Goal: Task Accomplishment & Management: Complete application form

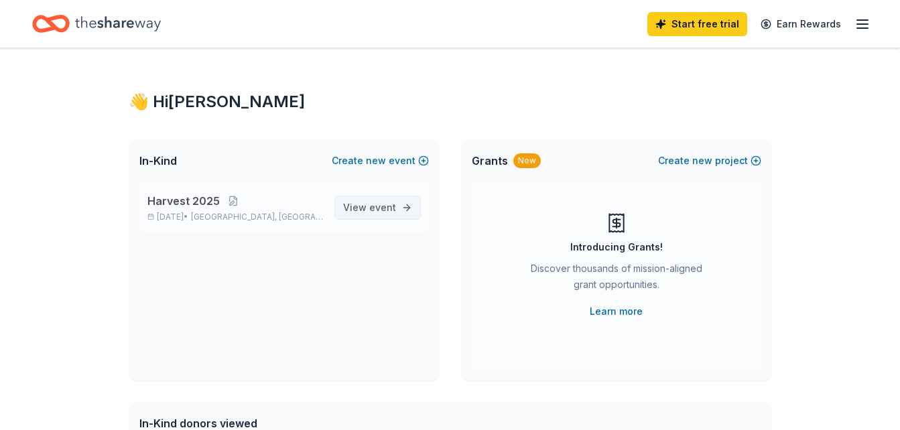
click at [367, 212] on span "View event" at bounding box center [369, 208] width 53 height 16
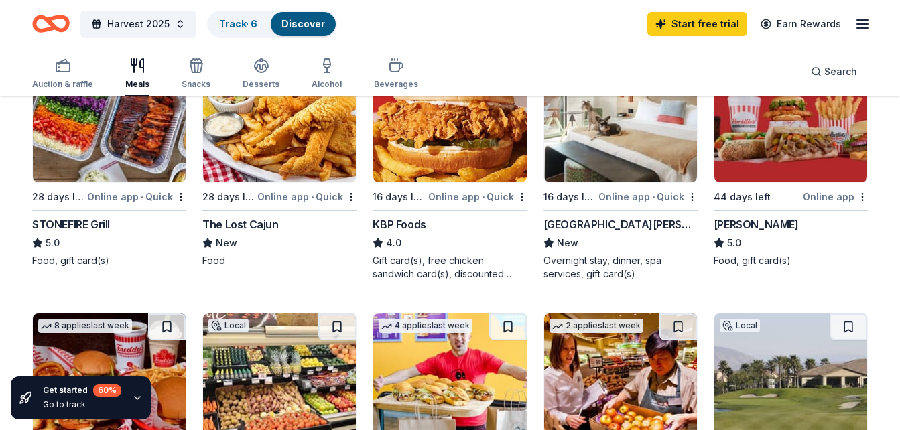
scroll to position [201, 0]
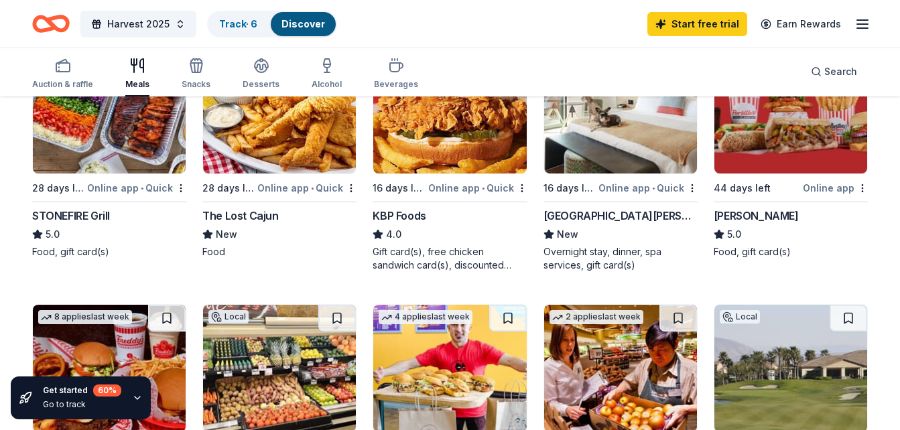
click at [137, 399] on icon "button" at bounding box center [137, 398] width 5 height 3
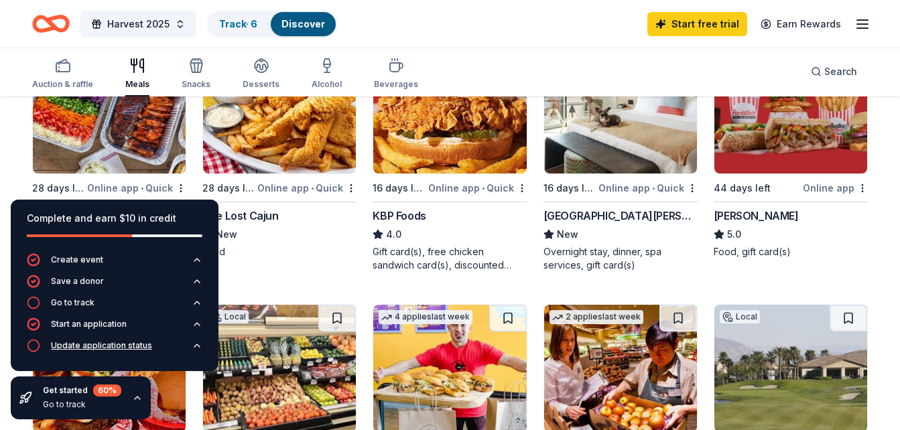
click at [72, 346] on div "Update application status" at bounding box center [101, 346] width 101 height 11
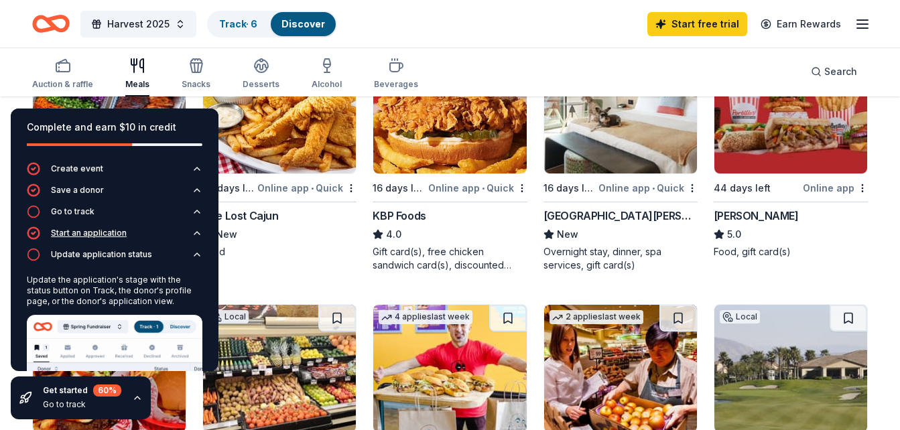
click at [115, 233] on div "Start an application" at bounding box center [89, 233] width 76 height 11
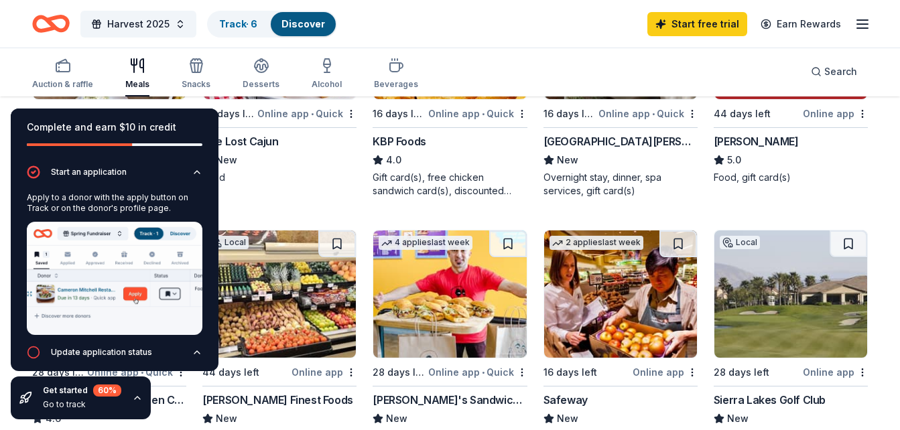
scroll to position [402, 0]
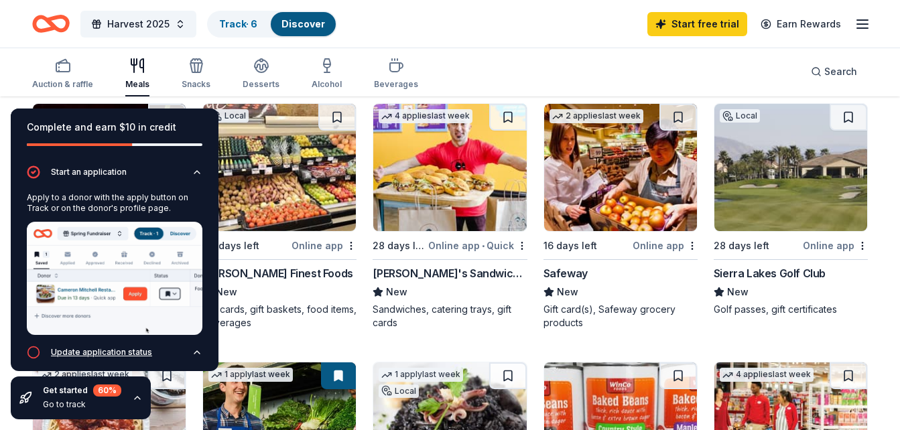
click at [36, 349] on icon "button" at bounding box center [33, 352] width 13 height 13
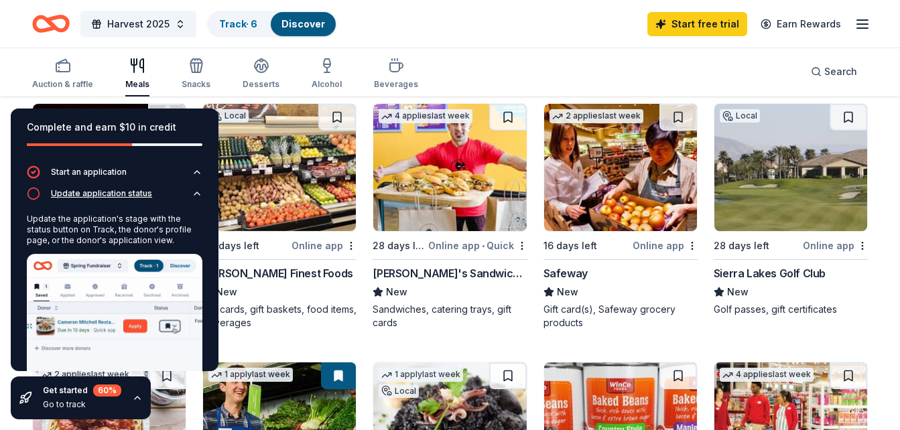
click at [192, 194] on icon "button" at bounding box center [197, 193] width 11 height 11
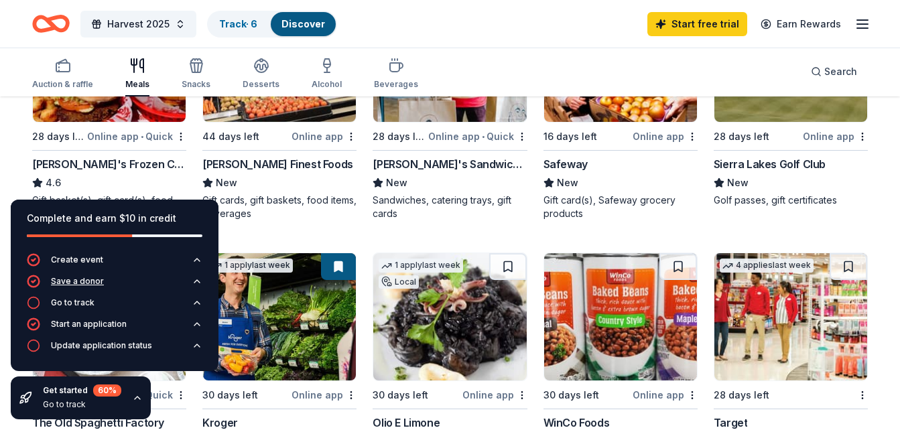
scroll to position [536, 0]
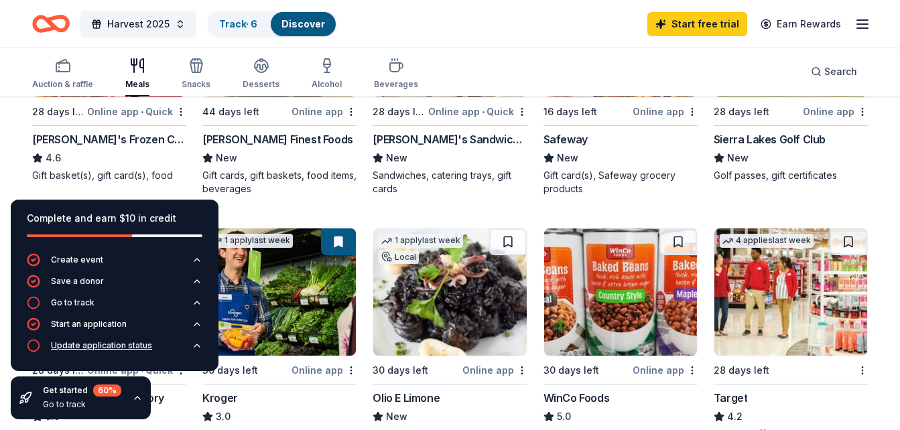
click at [76, 347] on div "Update application status" at bounding box center [101, 346] width 101 height 11
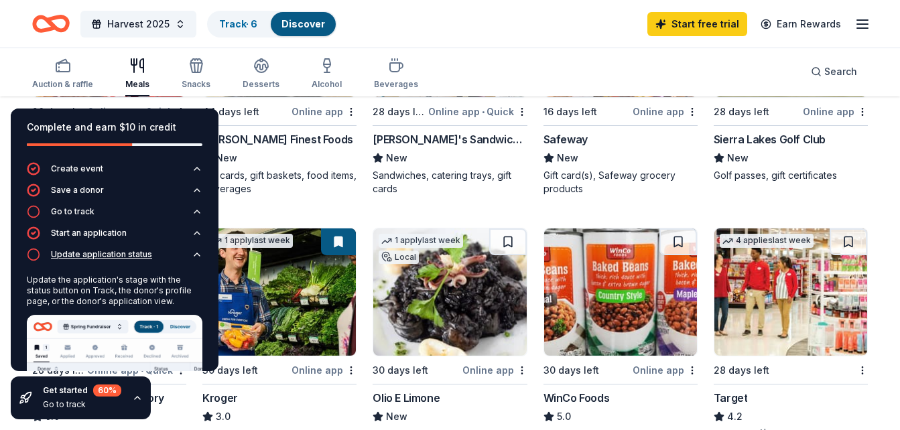
click at [76, 347] on img at bounding box center [115, 385] width 176 height 141
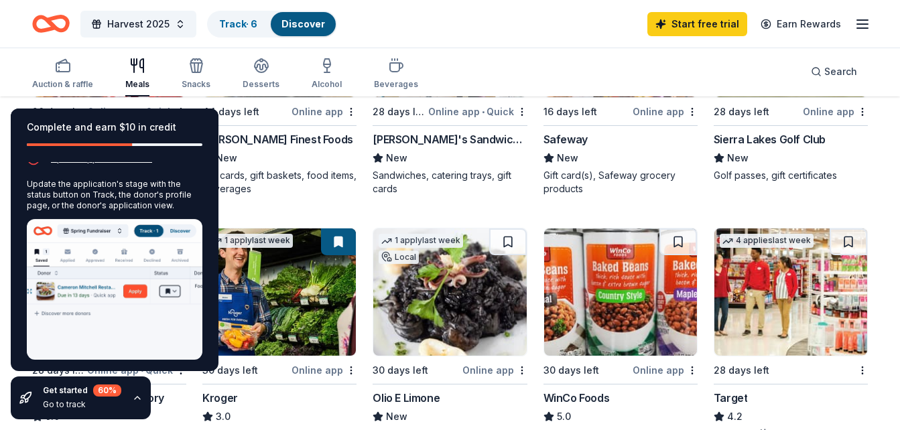
scroll to position [98, 0]
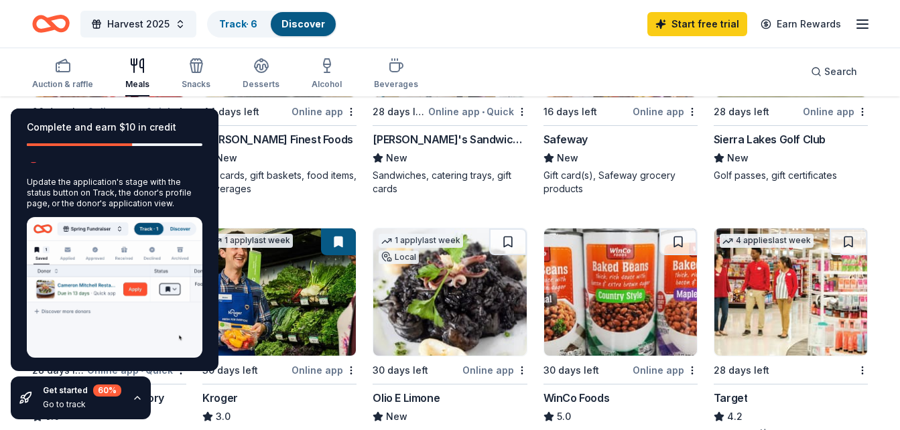
click at [114, 311] on img at bounding box center [115, 287] width 176 height 141
click at [594, 70] on div "Auction & raffle Meals Snacks Desserts Alcohol Beverages Search" at bounding box center [450, 72] width 836 height 50
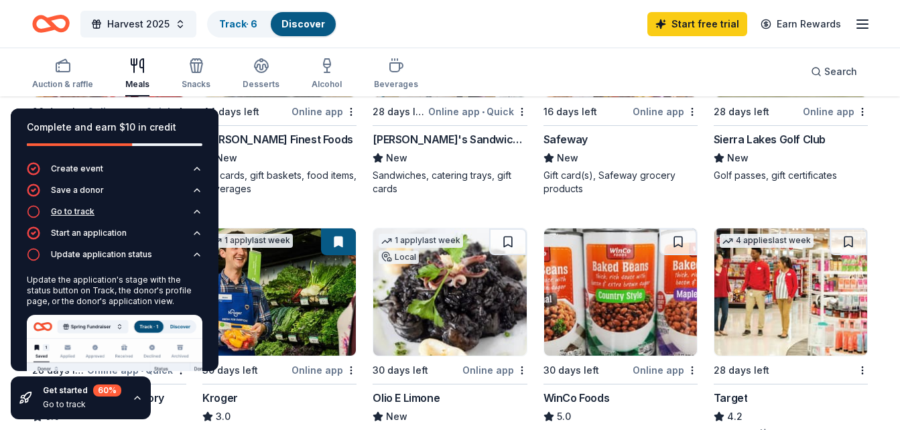
scroll to position [67, 0]
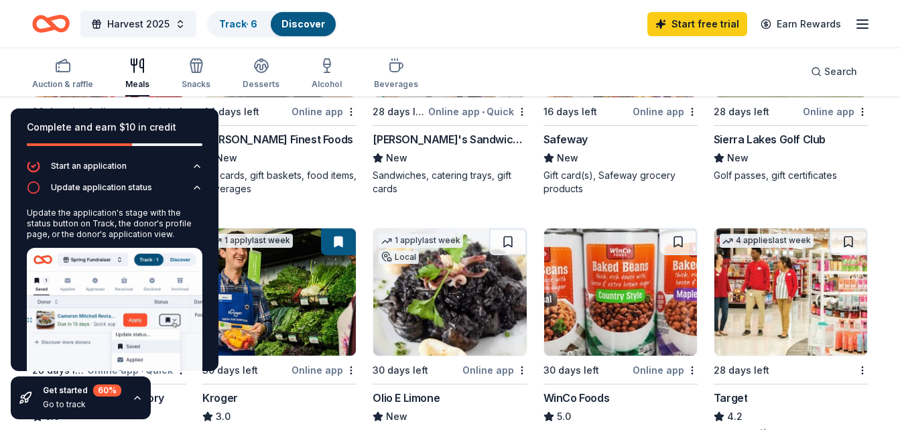
click at [139, 397] on icon "button" at bounding box center [137, 398] width 11 height 11
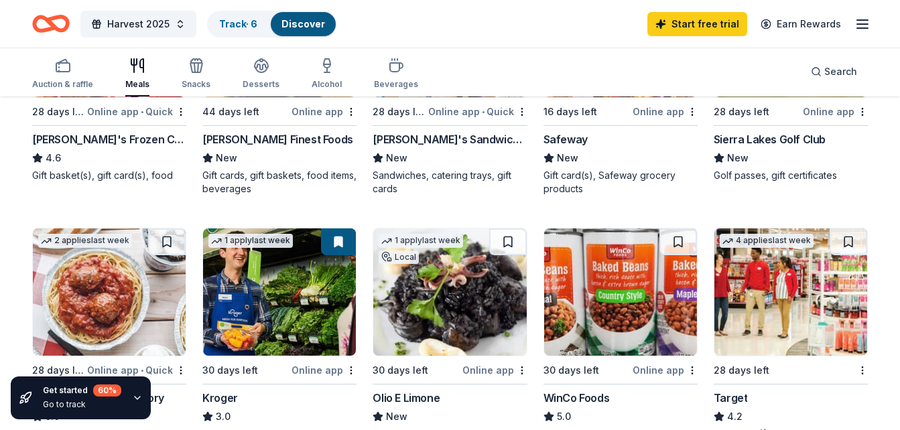
click at [134, 397] on icon "button" at bounding box center [137, 398] width 11 height 11
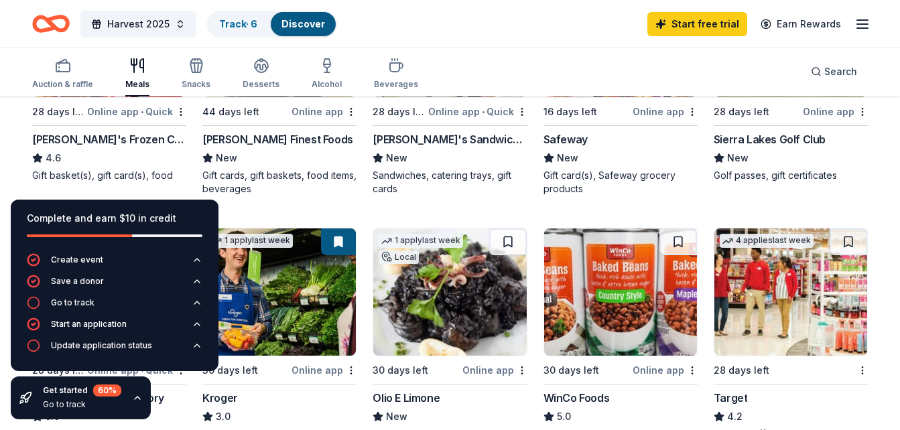
click at [103, 391] on div "60 %" at bounding box center [107, 391] width 28 height 12
click at [82, 391] on div "Get started 60 %" at bounding box center [82, 391] width 78 height 12
click at [32, 400] on div "Get started 60 % Go to track" at bounding box center [81, 398] width 140 height 43
click at [91, 398] on div "Get started 60 % Go to track" at bounding box center [82, 398] width 78 height 27
click at [80, 406] on div "Go to track" at bounding box center [82, 405] width 78 height 11
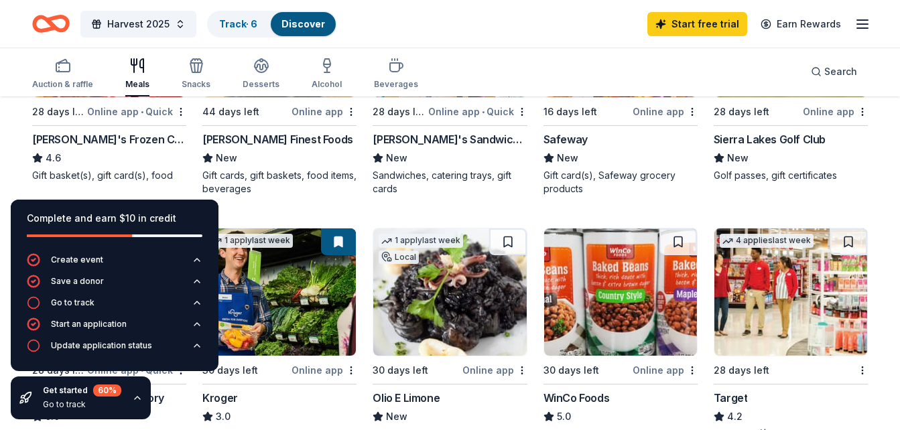
drag, startPoint x: 68, startPoint y: 407, endPoint x: 85, endPoint y: 409, distance: 17.5
click at [85, 409] on div "Go to track" at bounding box center [82, 405] width 78 height 11
drag, startPoint x: 85, startPoint y: 409, endPoint x: 133, endPoint y: 397, distance: 49.1
click at [133, 397] on icon "button" at bounding box center [137, 398] width 11 height 11
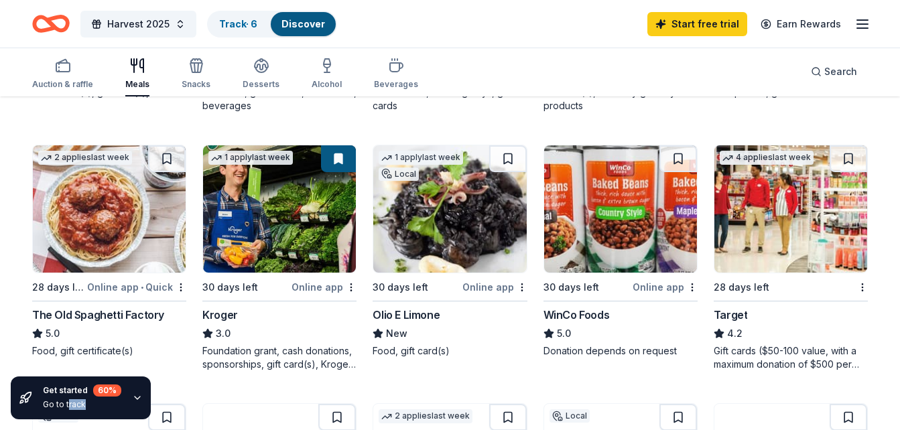
scroll to position [518, 0]
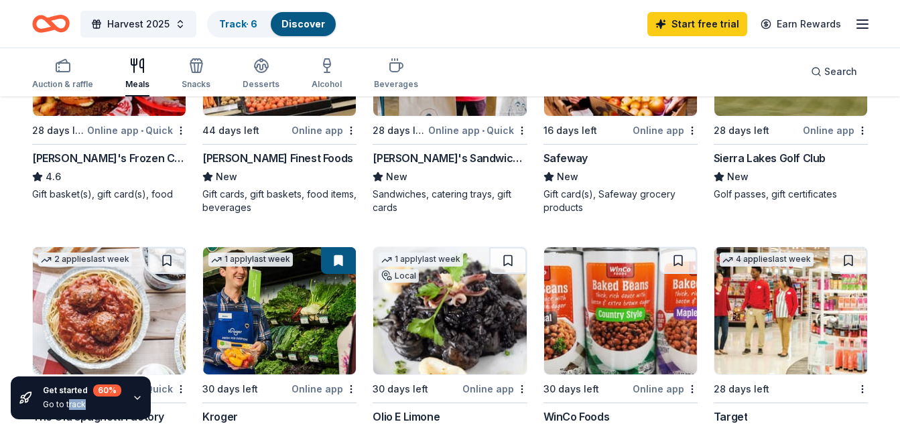
click at [135, 398] on icon "button" at bounding box center [137, 398] width 5 height 3
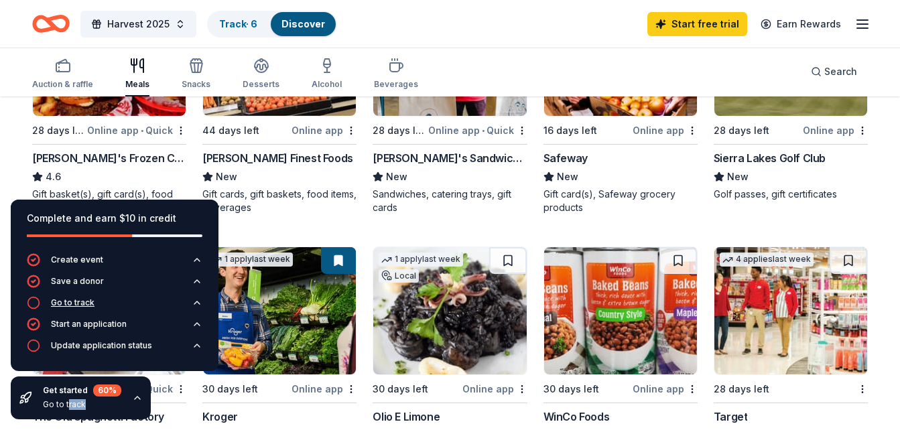
click at [87, 303] on div "Go to track" at bounding box center [73, 303] width 44 height 11
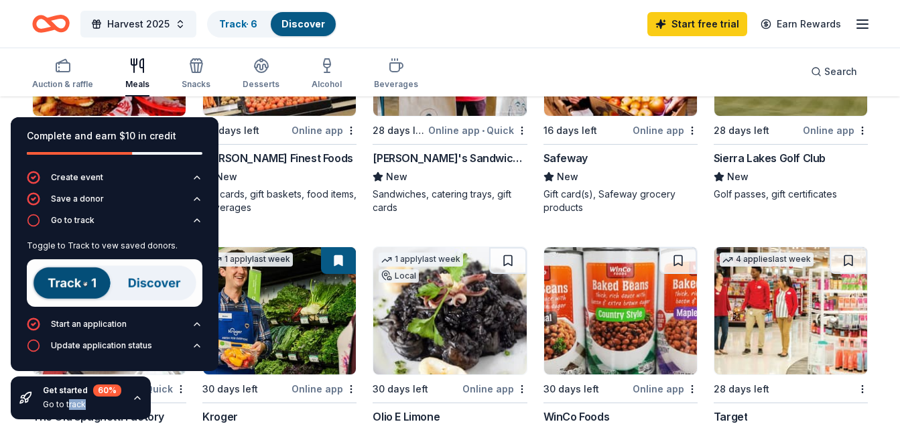
click at [71, 282] on img at bounding box center [115, 283] width 176 height 48
click at [61, 282] on img at bounding box center [115, 283] width 176 height 48
click at [149, 284] on img at bounding box center [115, 283] width 176 height 48
click at [63, 288] on img at bounding box center [115, 283] width 176 height 48
click at [63, 320] on div "Start an application" at bounding box center [89, 324] width 76 height 11
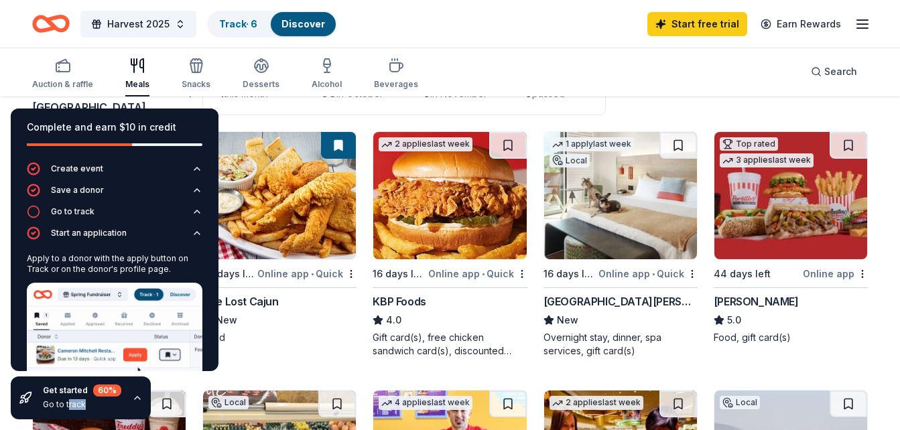
scroll to position [0, 0]
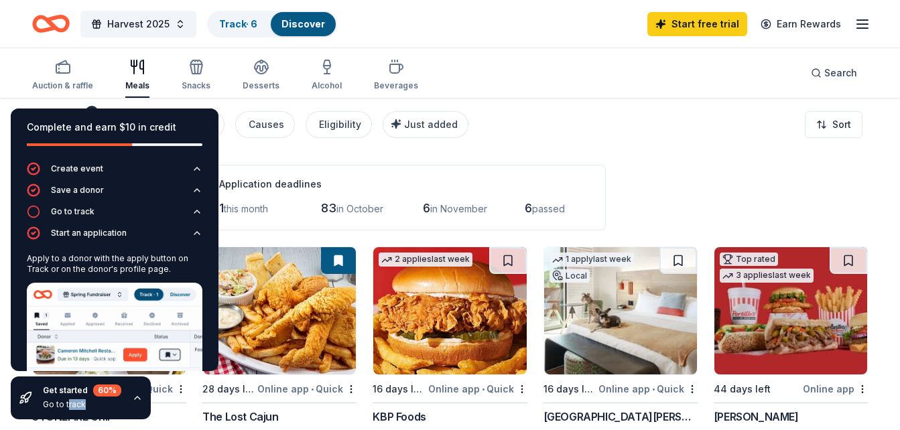
click at [131, 23] on span "Harvest 2025" at bounding box center [138, 24] width 62 height 16
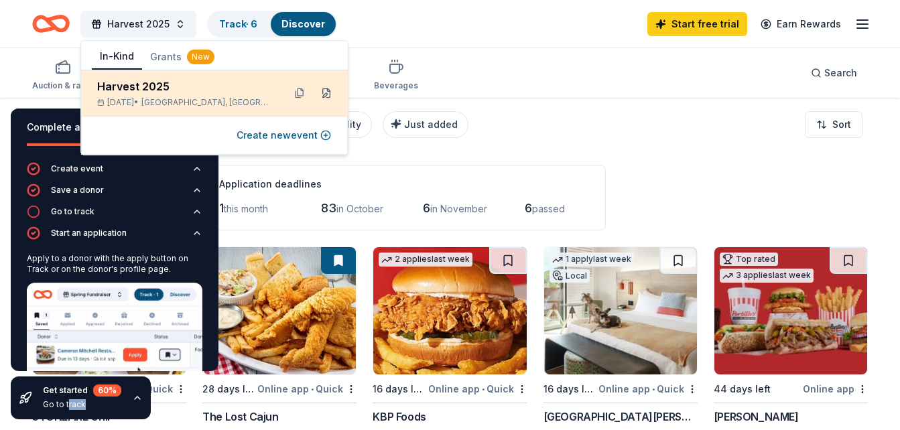
click at [327, 97] on button at bounding box center [326, 92] width 21 height 21
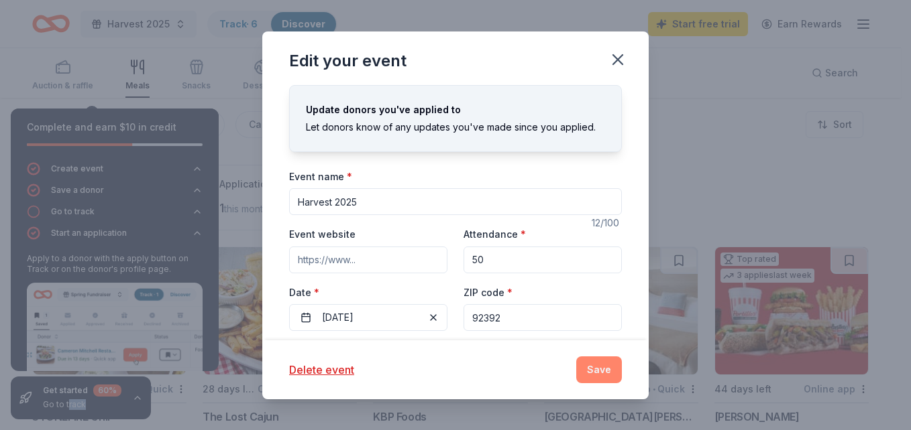
click at [593, 372] on button "Save" at bounding box center [599, 370] width 46 height 27
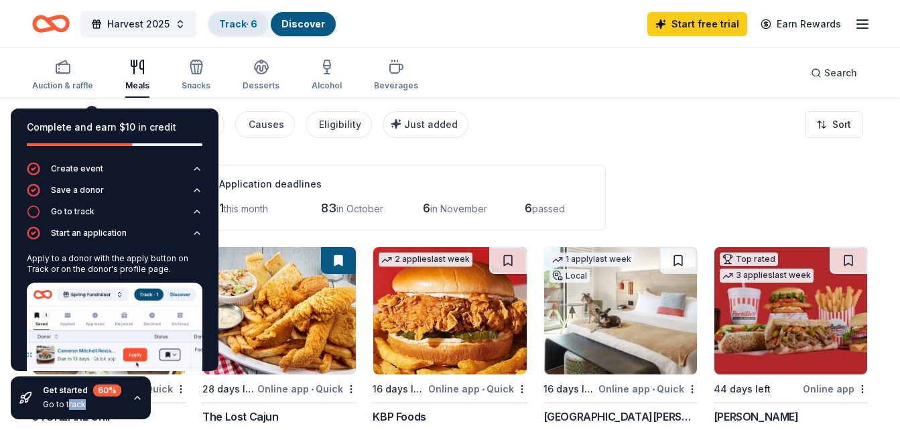
click at [237, 21] on link "Track · 6" at bounding box center [238, 23] width 38 height 11
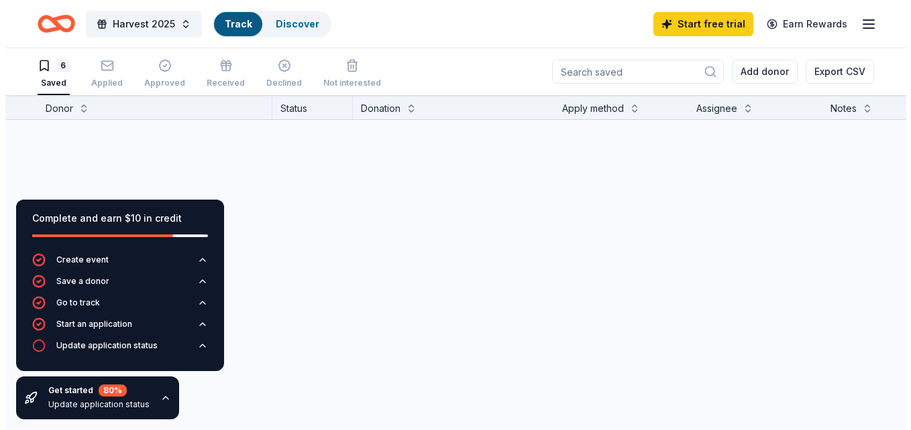
scroll to position [1, 0]
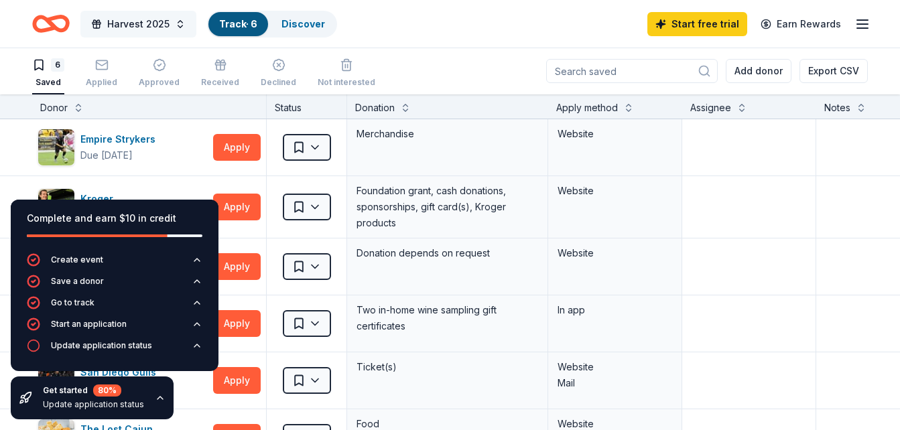
click at [136, 19] on span "Harvest 2025" at bounding box center [138, 24] width 62 height 16
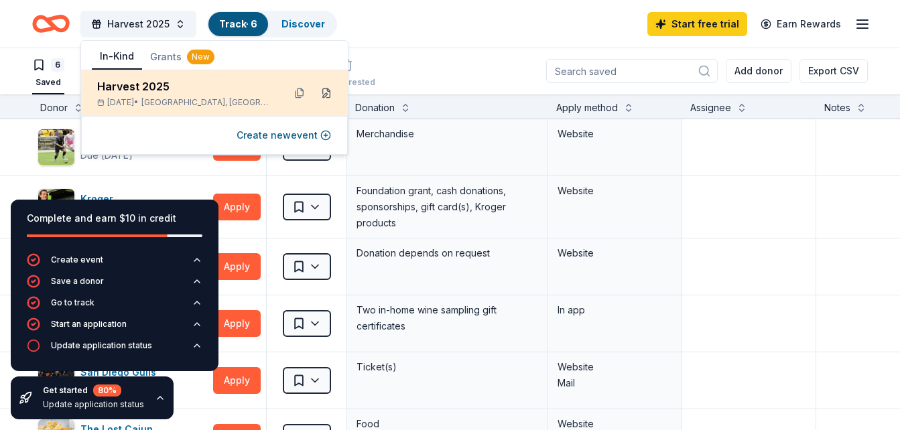
click at [326, 93] on button at bounding box center [326, 92] width 21 height 21
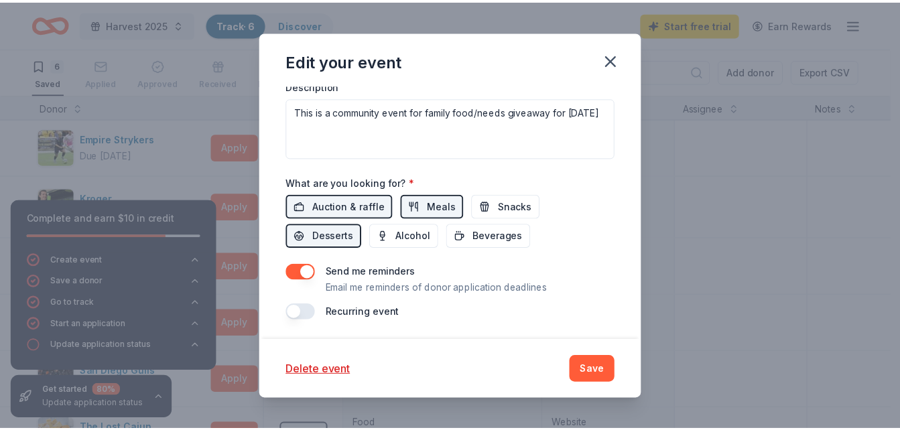
scroll to position [471, 0]
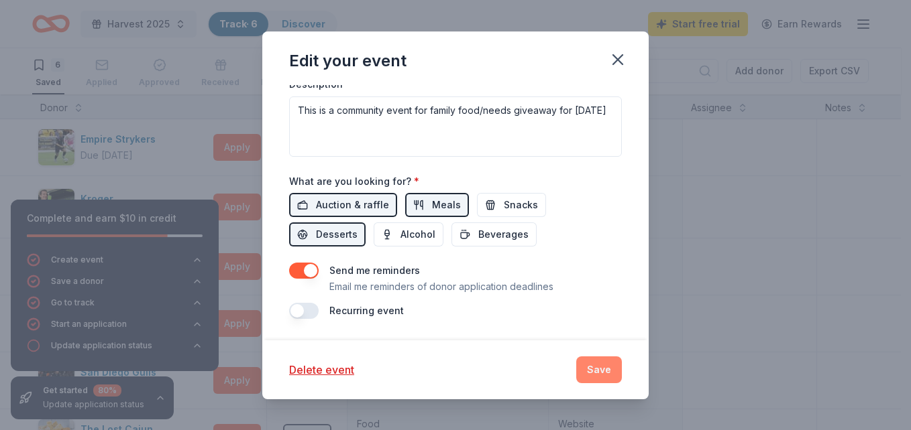
click at [609, 364] on button "Save" at bounding box center [599, 370] width 46 height 27
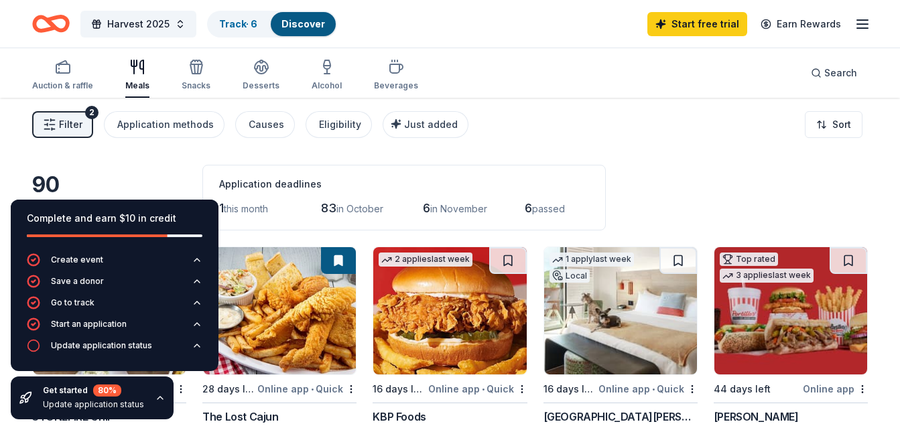
click at [867, 27] on icon "button" at bounding box center [863, 24] width 16 height 16
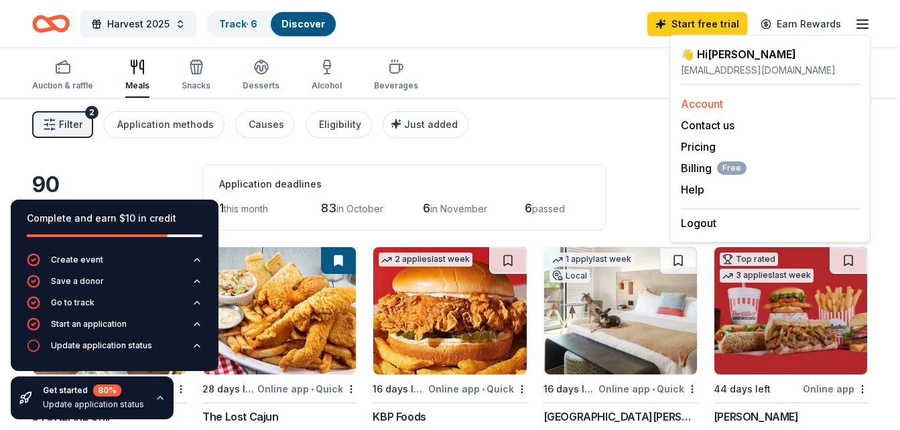
click at [705, 105] on link "Account" at bounding box center [702, 103] width 42 height 13
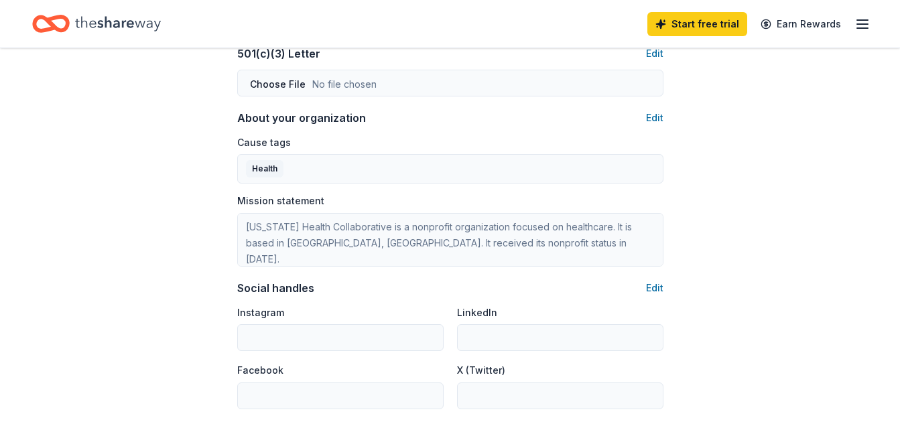
scroll to position [670, 0]
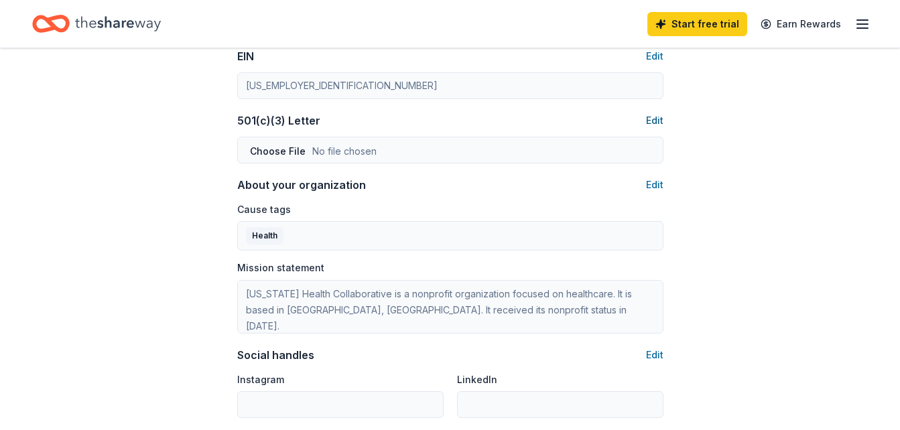
click at [658, 121] on button "Edit" at bounding box center [654, 121] width 17 height 16
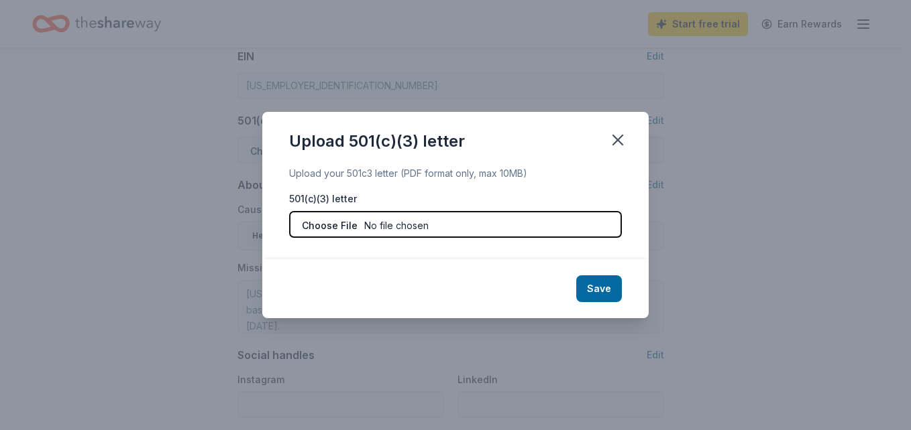
click at [317, 226] on input "file" at bounding box center [455, 224] width 333 height 27
type input "C:\fakepath\Tax Exemption Letter.pdf"
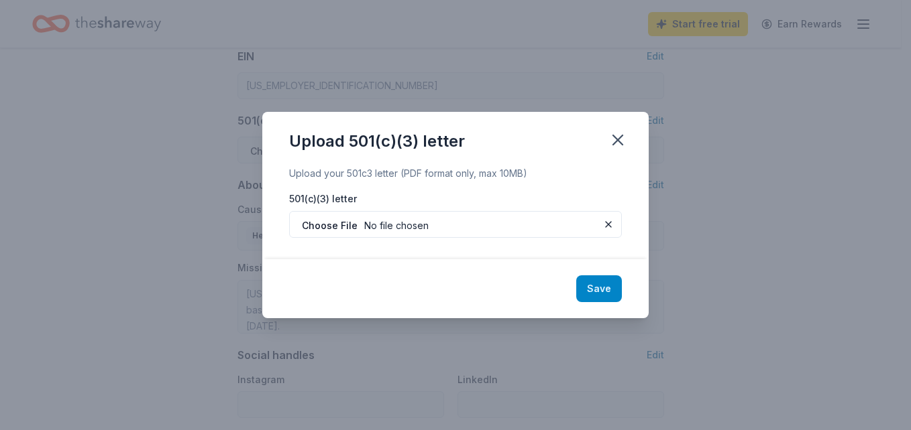
click at [608, 289] on button "Save" at bounding box center [599, 289] width 46 height 27
click at [770, 318] on div "Upload 501(c)(3) letter Upload your 501c3 letter (PDF format only, max 10MB) 50…" at bounding box center [455, 215] width 911 height 430
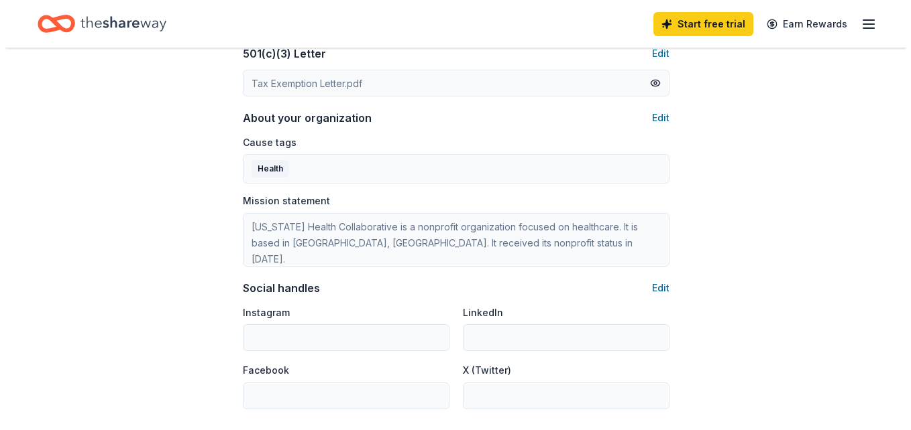
scroll to position [805, 0]
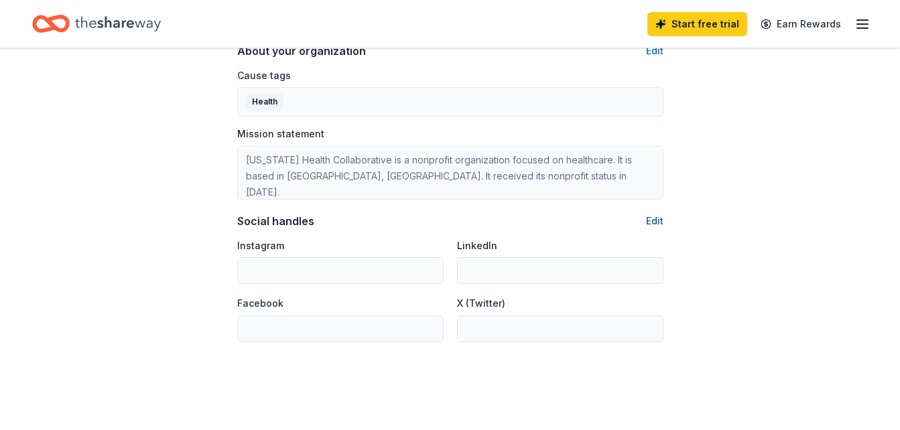
click at [647, 218] on button "Edit" at bounding box center [654, 221] width 17 height 16
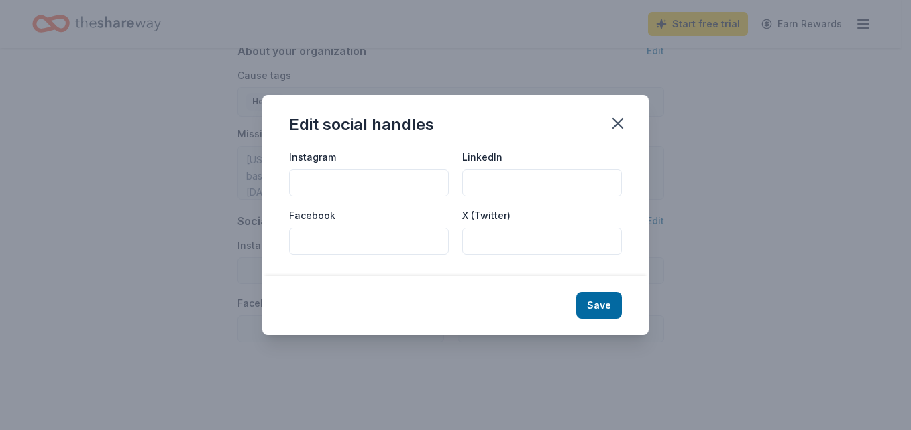
click at [353, 182] on input "Instagram" at bounding box center [369, 183] width 160 height 27
paste input "@[DOMAIN_NAME]"
type input "@[DOMAIN_NAME]"
click at [363, 245] on input "Facebook" at bounding box center [369, 241] width 160 height 27
paste input "[URL][DOMAIN_NAME][DOMAIN_NAME]"
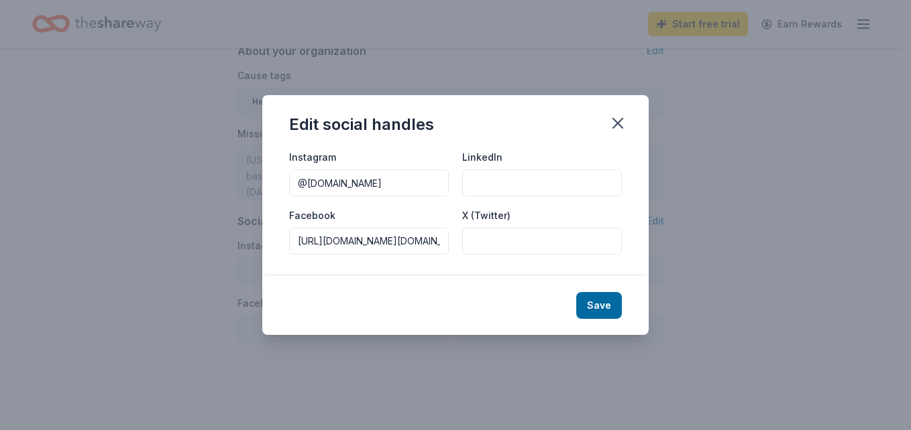
scroll to position [0, 111]
type input "[URL][DOMAIN_NAME][DOMAIN_NAME]"
click at [617, 304] on button "Save" at bounding box center [599, 305] width 46 height 27
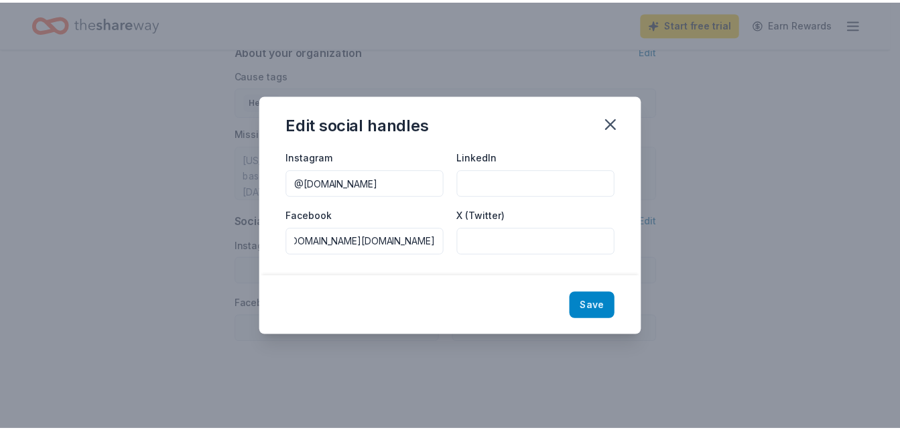
scroll to position [0, 0]
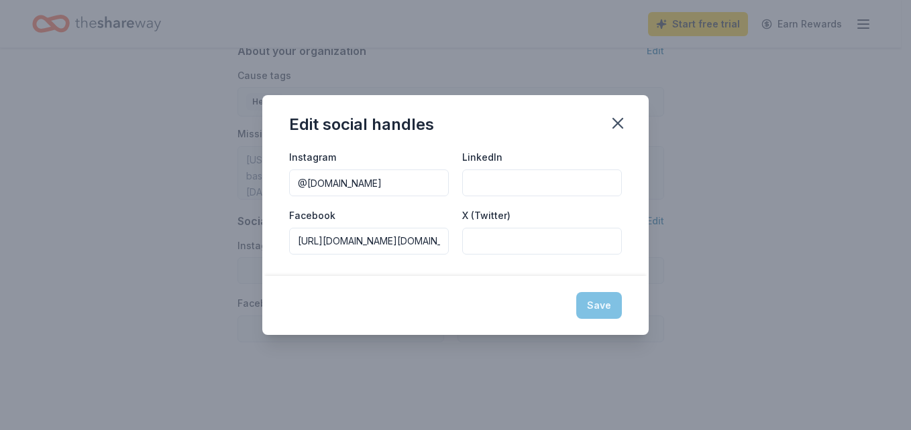
type input "@[DOMAIN_NAME]"
type input "[URL][DOMAIN_NAME][DOMAIN_NAME]"
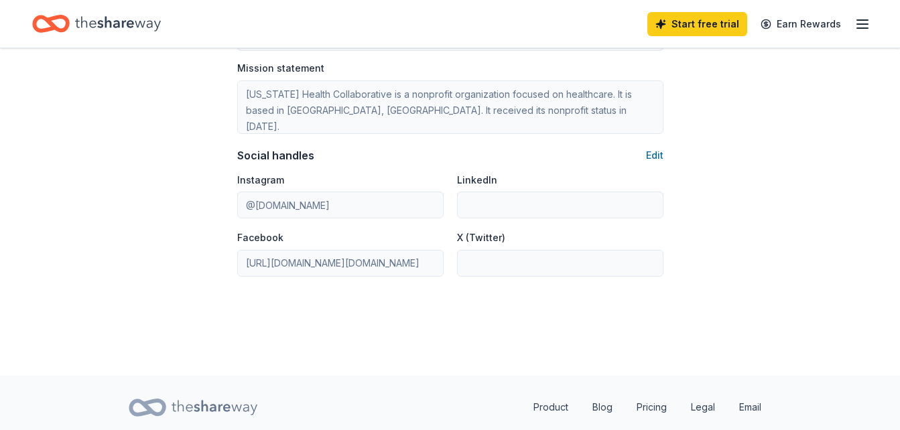
scroll to position [872, 0]
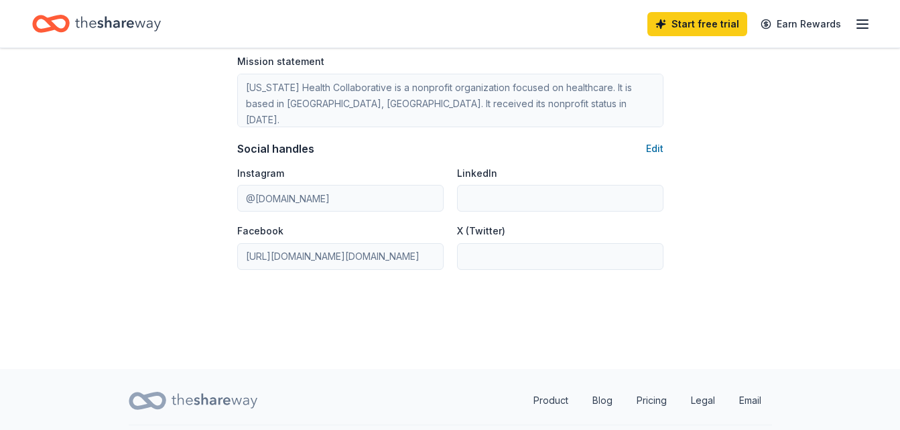
scroll to position [913, 0]
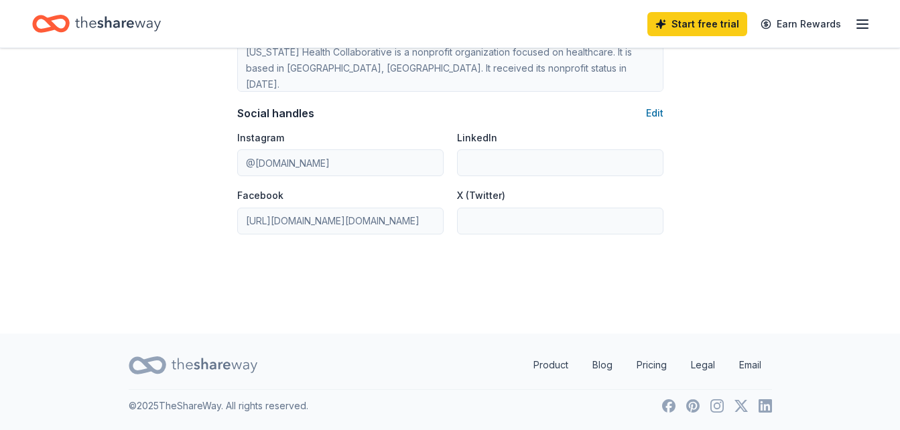
click at [858, 26] on icon "button" at bounding box center [863, 24] width 16 height 16
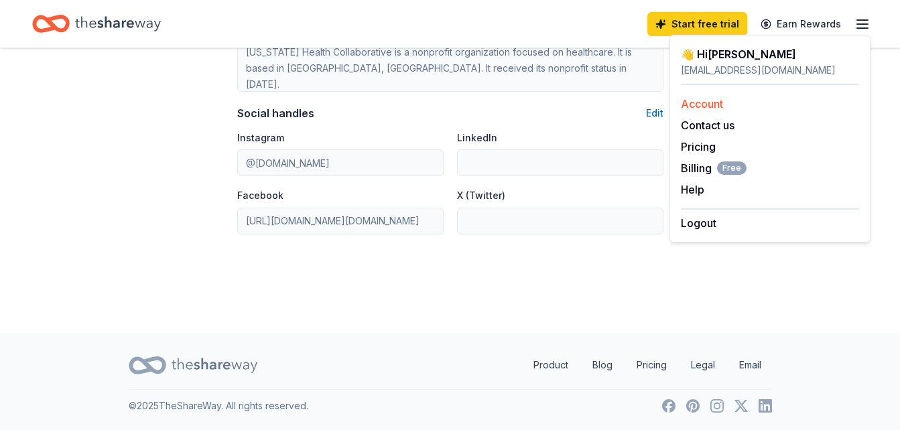
click at [700, 107] on link "Account" at bounding box center [702, 103] width 42 height 13
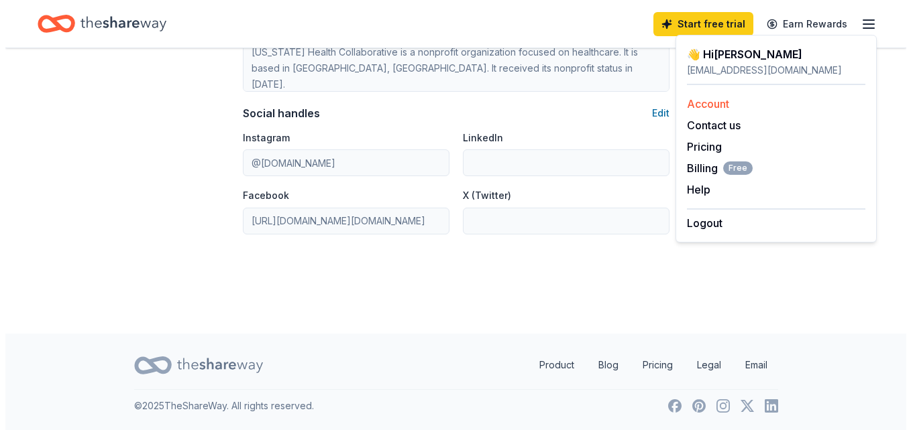
scroll to position [0, 0]
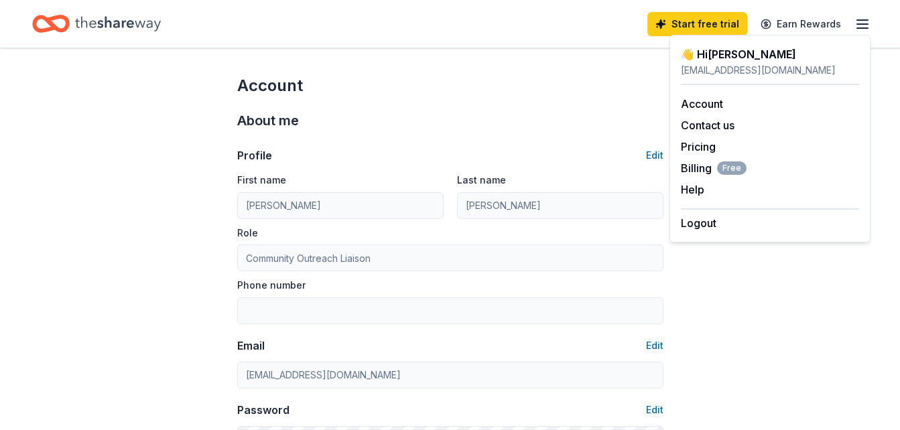
click at [0, 196] on html "Start free trial Earn Rewards Account About me Profile Edit First name [PERSON_…" at bounding box center [450, 215] width 900 height 430
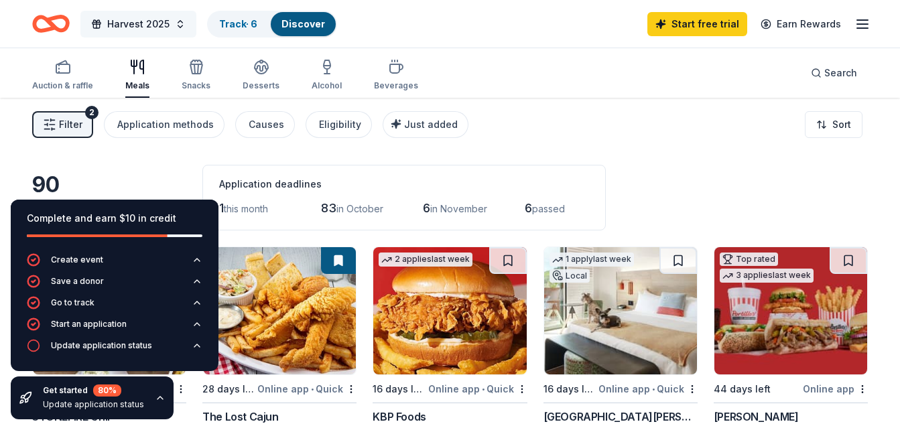
click at [139, 25] on span "Harvest 2025" at bounding box center [138, 24] width 62 height 16
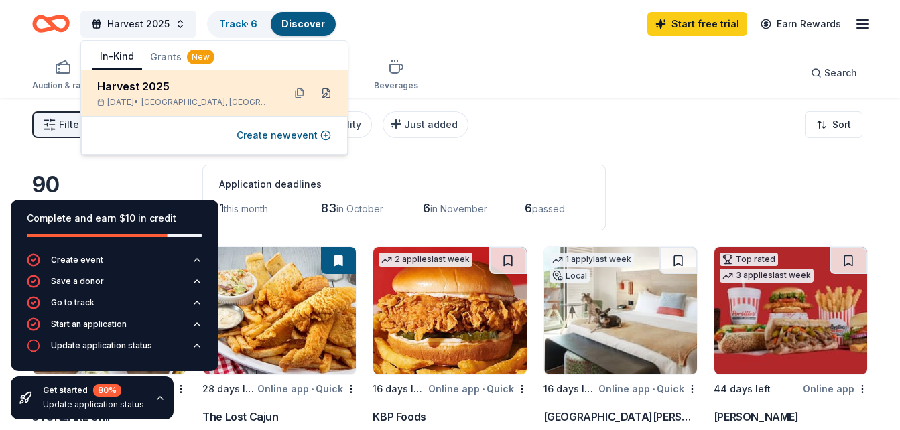
click at [327, 91] on button at bounding box center [326, 92] width 21 height 21
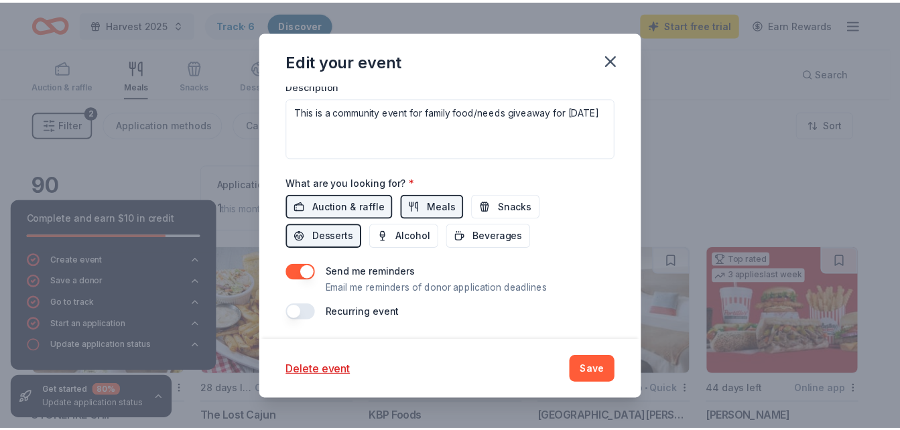
scroll to position [471, 0]
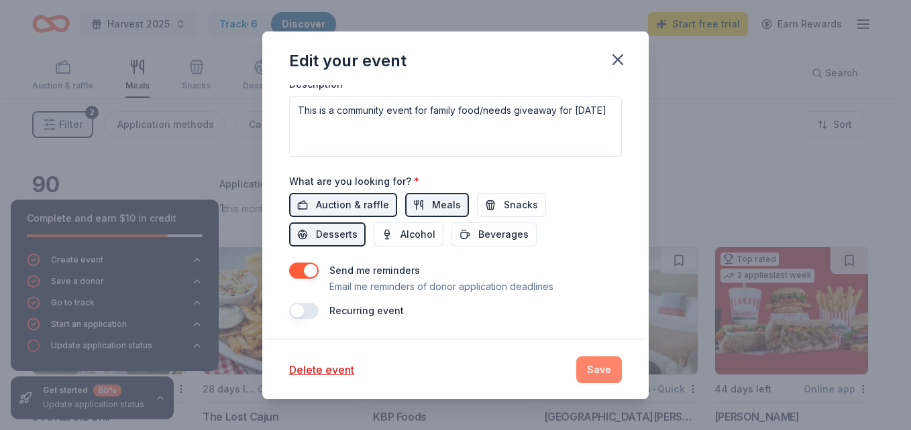
click at [595, 368] on button "Save" at bounding box center [599, 370] width 46 height 27
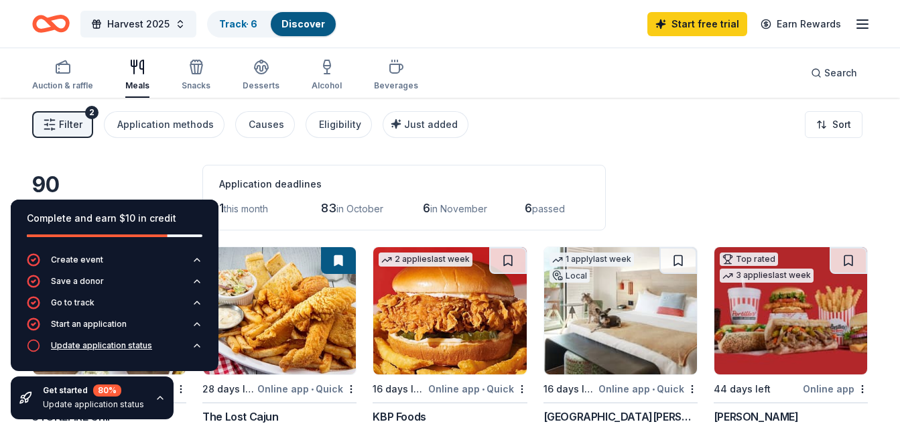
click at [70, 346] on div "Update application status" at bounding box center [101, 346] width 101 height 11
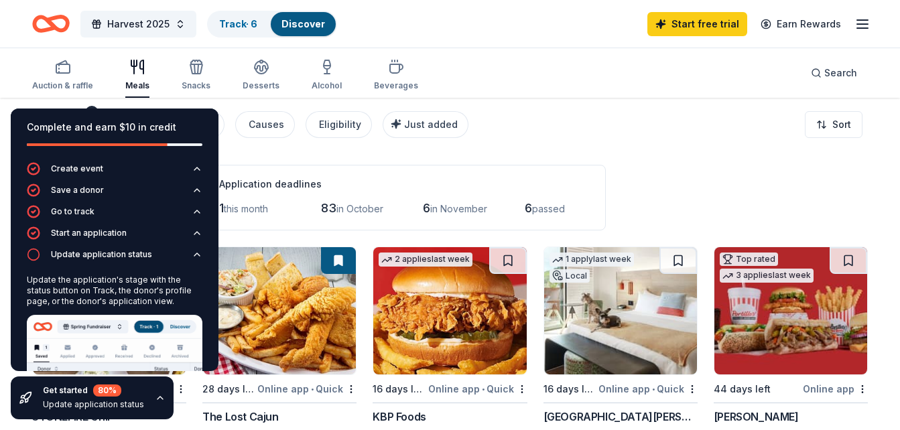
click at [66, 290] on div "Update the application's stage with the status button on Track, the donor's pro…" at bounding box center [115, 291] width 176 height 32
click at [238, 24] on link "Track · 6" at bounding box center [238, 23] width 38 height 11
click at [286, 20] on link "Discover" at bounding box center [304, 23] width 44 height 11
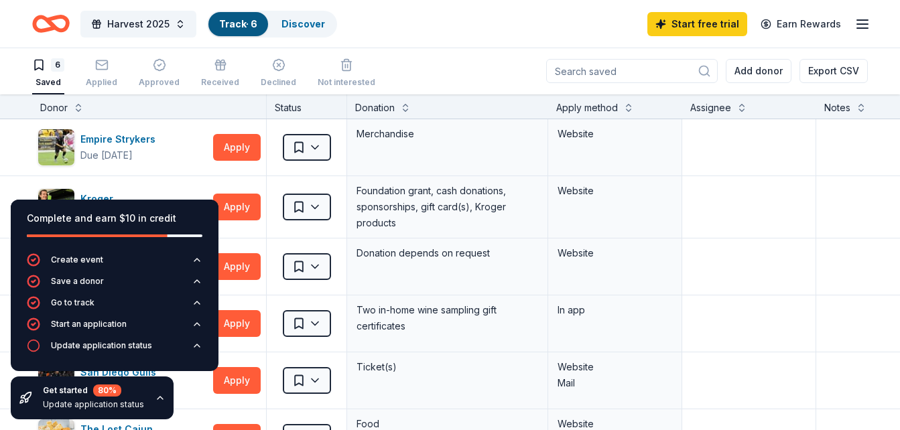
click at [233, 19] on link "Track · 6" at bounding box center [238, 23] width 38 height 11
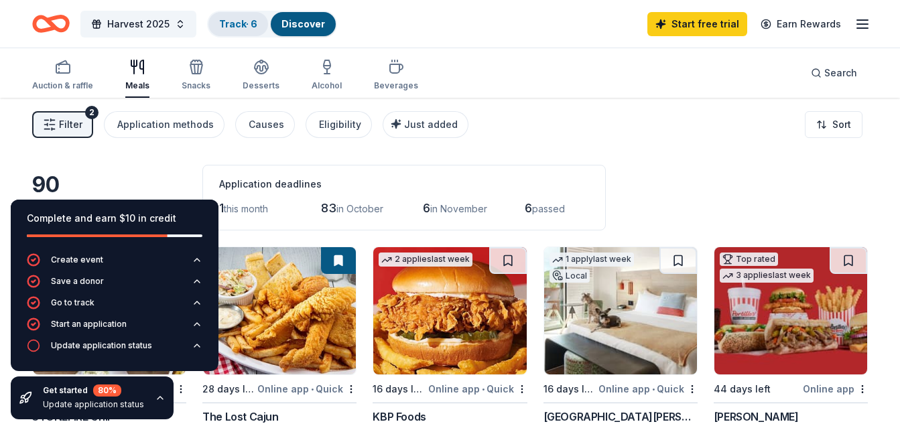
click at [248, 28] on link "Track · 6" at bounding box center [238, 23] width 38 height 11
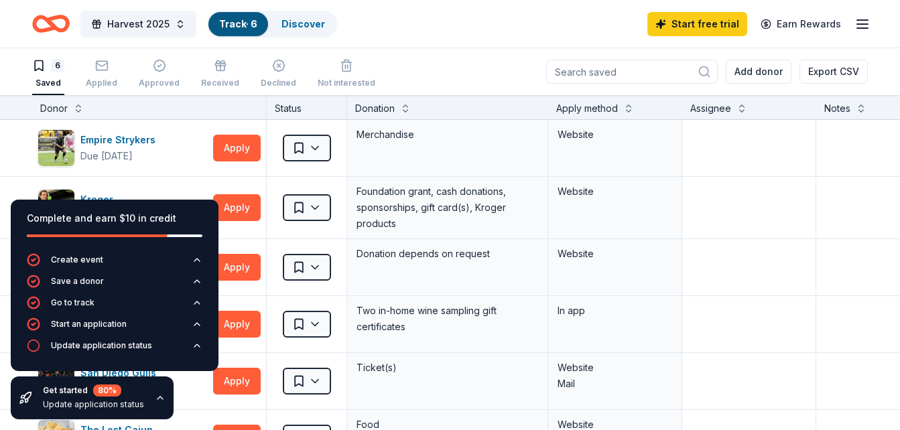
scroll to position [1, 0]
click at [52, 78] on div "Saved" at bounding box center [48, 82] width 32 height 11
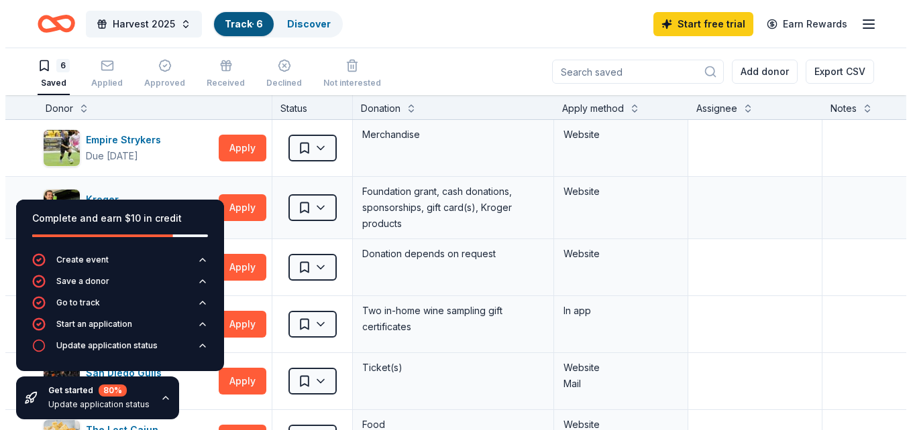
scroll to position [67, 0]
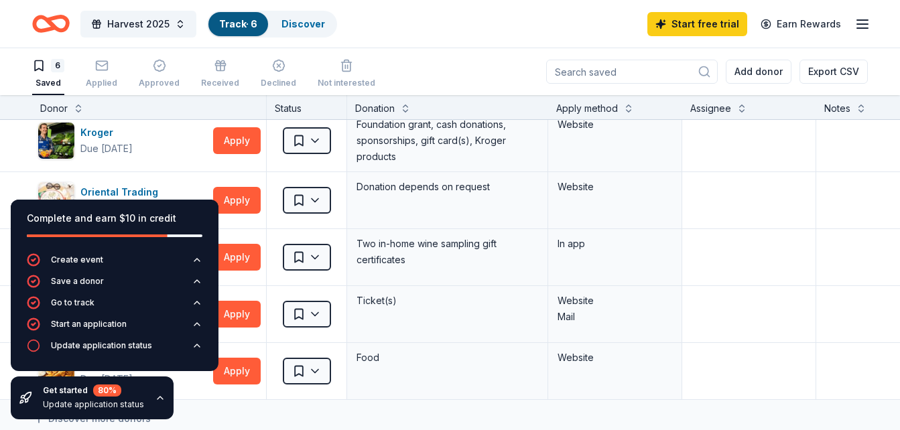
click at [189, 396] on div "Complete and earn $10 in credit Create event Save a donor Go to track Start an …" at bounding box center [114, 309] width 229 height 241
click at [83, 341] on div "Update application status" at bounding box center [101, 346] width 101 height 11
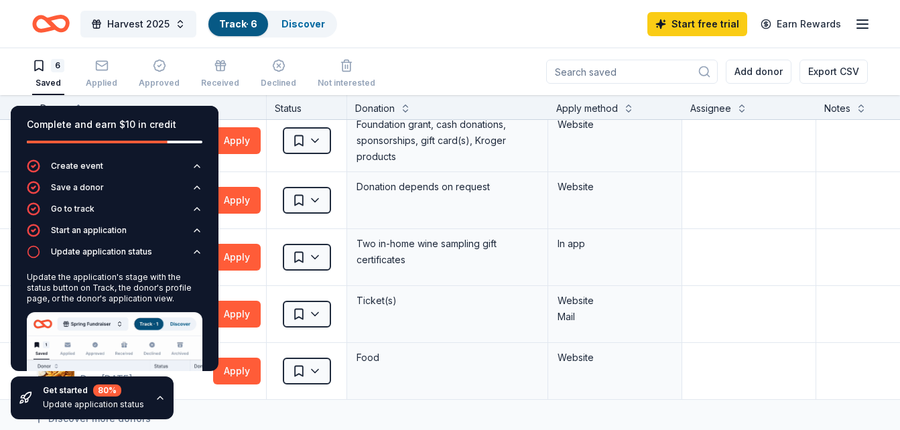
click at [106, 341] on img at bounding box center [115, 382] width 176 height 141
click at [860, 237] on textarea at bounding box center [917, 258] width 198 height 54
click at [80, 363] on img at bounding box center [115, 382] width 176 height 141
click at [155, 398] on icon "button" at bounding box center [160, 398] width 11 height 11
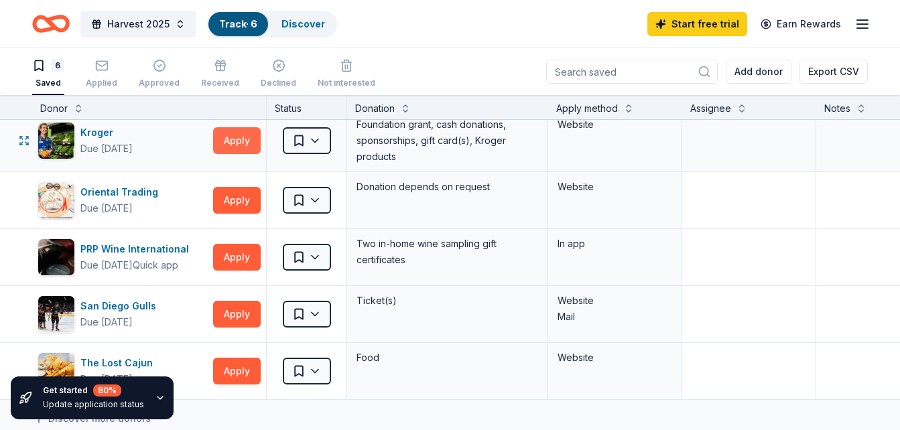
click at [245, 141] on button "Apply" at bounding box center [237, 140] width 48 height 27
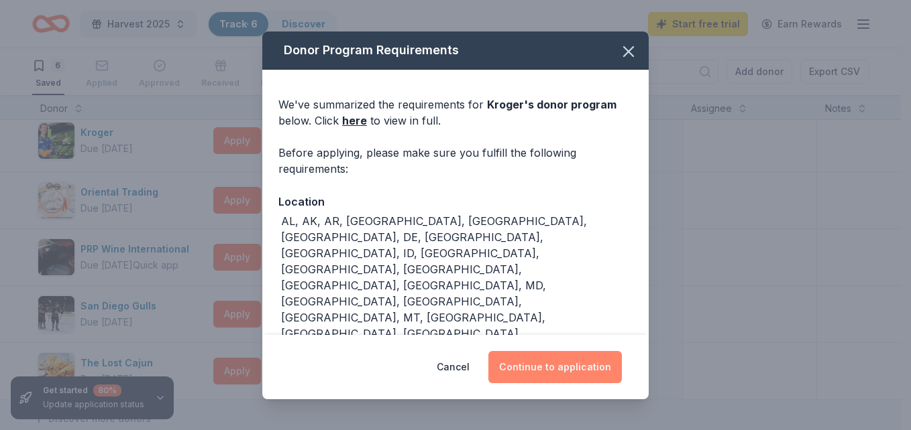
click at [532, 368] on button "Continue to application" at bounding box center [554, 367] width 133 height 32
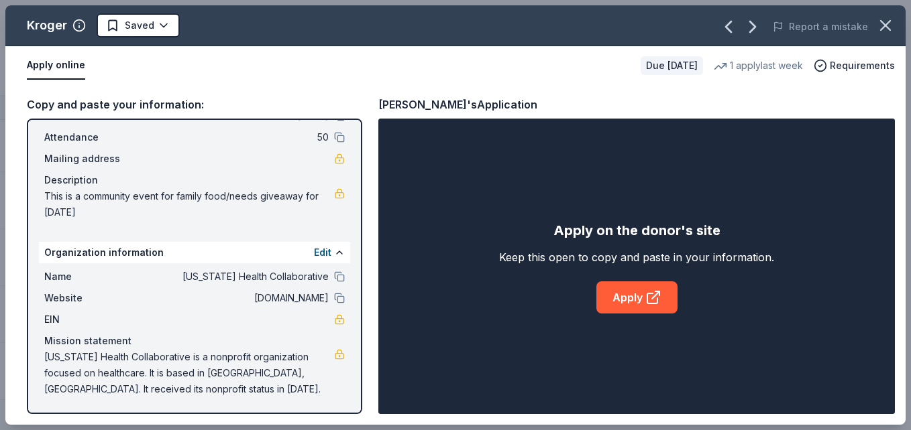
scroll to position [72, 0]
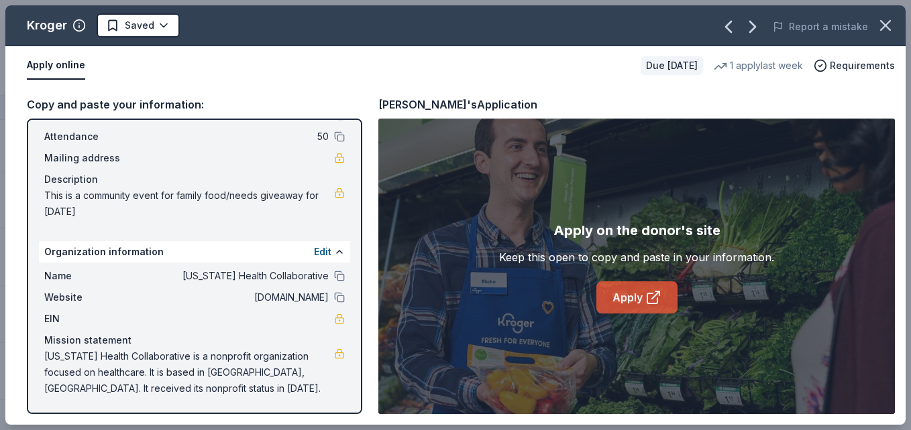
click at [626, 298] on link "Apply" at bounding box center [636, 298] width 81 height 32
